Goal: Communication & Community: Answer question/provide support

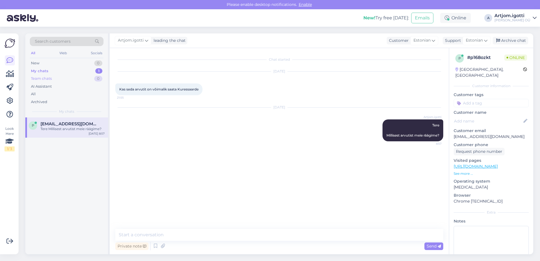
click at [75, 77] on div "Team chats 0" at bounding box center [67, 79] width 74 height 8
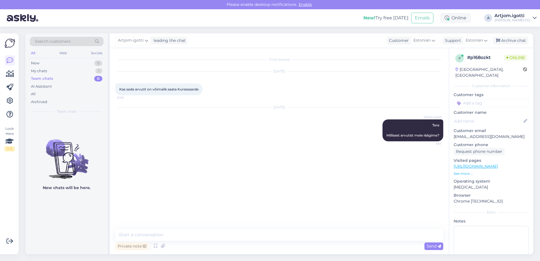
click at [82, 58] on div "All Web Socials" at bounding box center [67, 53] width 74 height 9
click at [83, 61] on div "New 0" at bounding box center [67, 63] width 74 height 8
click at [87, 69] on div "My chats 1" at bounding box center [67, 71] width 74 height 8
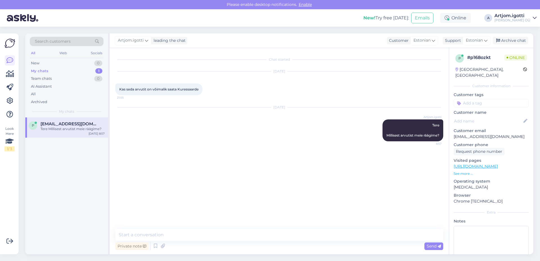
click at [69, 125] on span "[EMAIL_ADDRESS][DOMAIN_NAME]" at bounding box center [69, 123] width 58 height 5
click at [75, 61] on div "New 1" at bounding box center [67, 63] width 74 height 8
click at [66, 125] on div "#a8h4xvwt 1" at bounding box center [72, 123] width 64 height 5
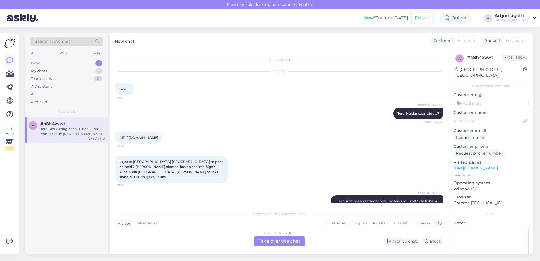
scroll to position [816, 0]
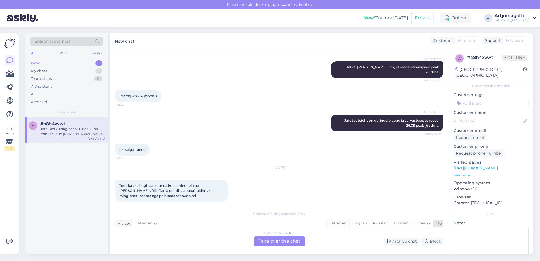
click at [339, 225] on div "Estonian" at bounding box center [338, 223] width 23 height 8
click at [276, 242] on div "Estonian to Estonian Take over the chat" at bounding box center [279, 242] width 51 height 10
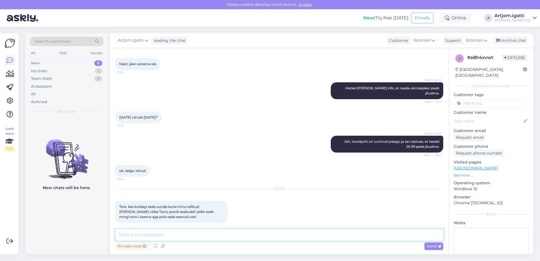
click at [172, 235] on textarea at bounding box center [279, 235] width 328 height 12
click at [184, 233] on textarea at bounding box center [279, 235] width 328 height 12
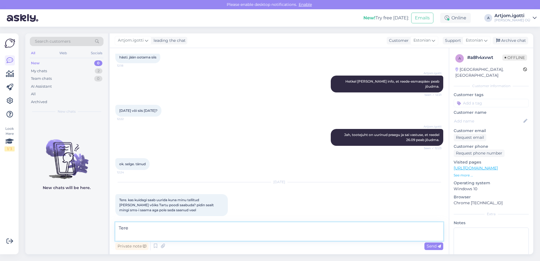
scroll to position [809, 0]
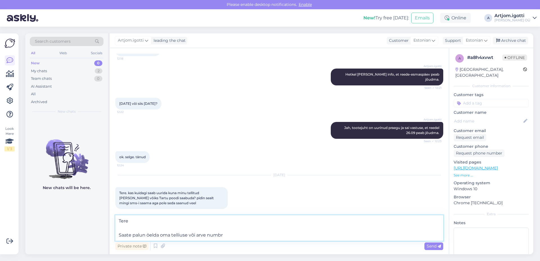
type textarea "Tere Saate palun öelda oma telliuse või arve numbri"
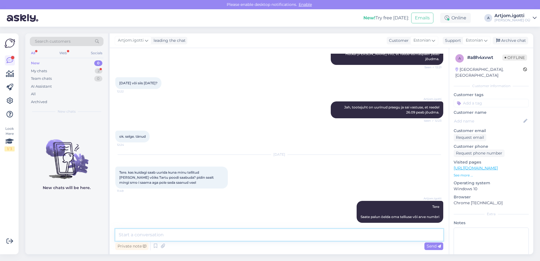
scroll to position [853, 0]
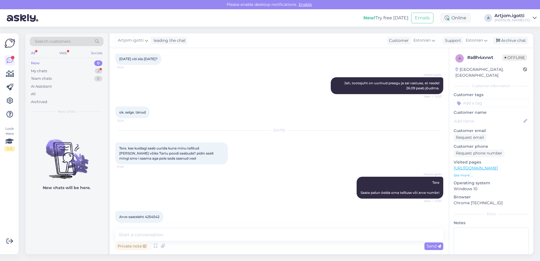
click at [149, 215] on span "Arve-saateleht 4254542" at bounding box center [139, 217] width 40 height 4
copy span "4254542"
click at [165, 240] on textarea at bounding box center [279, 235] width 328 height 12
type textarea "T"
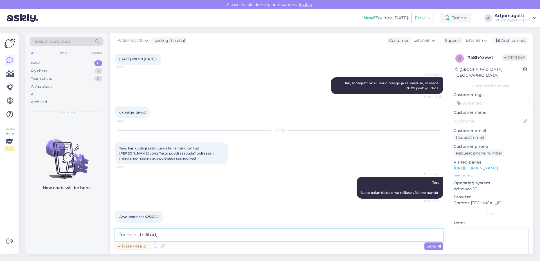
click at [169, 234] on textarea "Toode oli tellitud," at bounding box center [279, 235] width 328 height 12
type textarea "Toode oli tellitud, peab jõudma [PERSON_NAME] homme poodi"
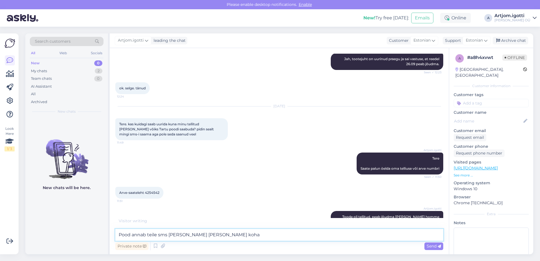
type textarea "Pood annab teile sms [PERSON_NAME] [PERSON_NAME] [PERSON_NAME]"
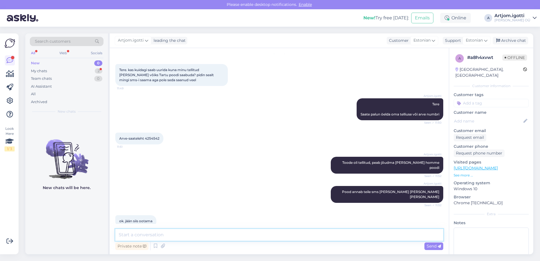
scroll to position [950, 0]
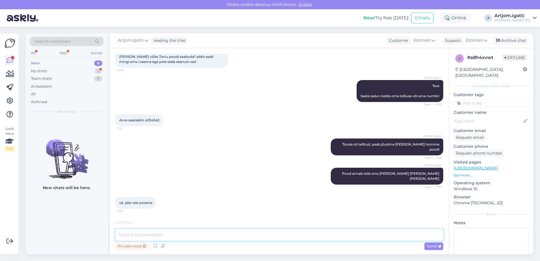
click at [139, 235] on textarea at bounding box center [279, 235] width 328 height 12
type textarea "Ilusat päeva"
